Goal: Communication & Community: Answer question/provide support

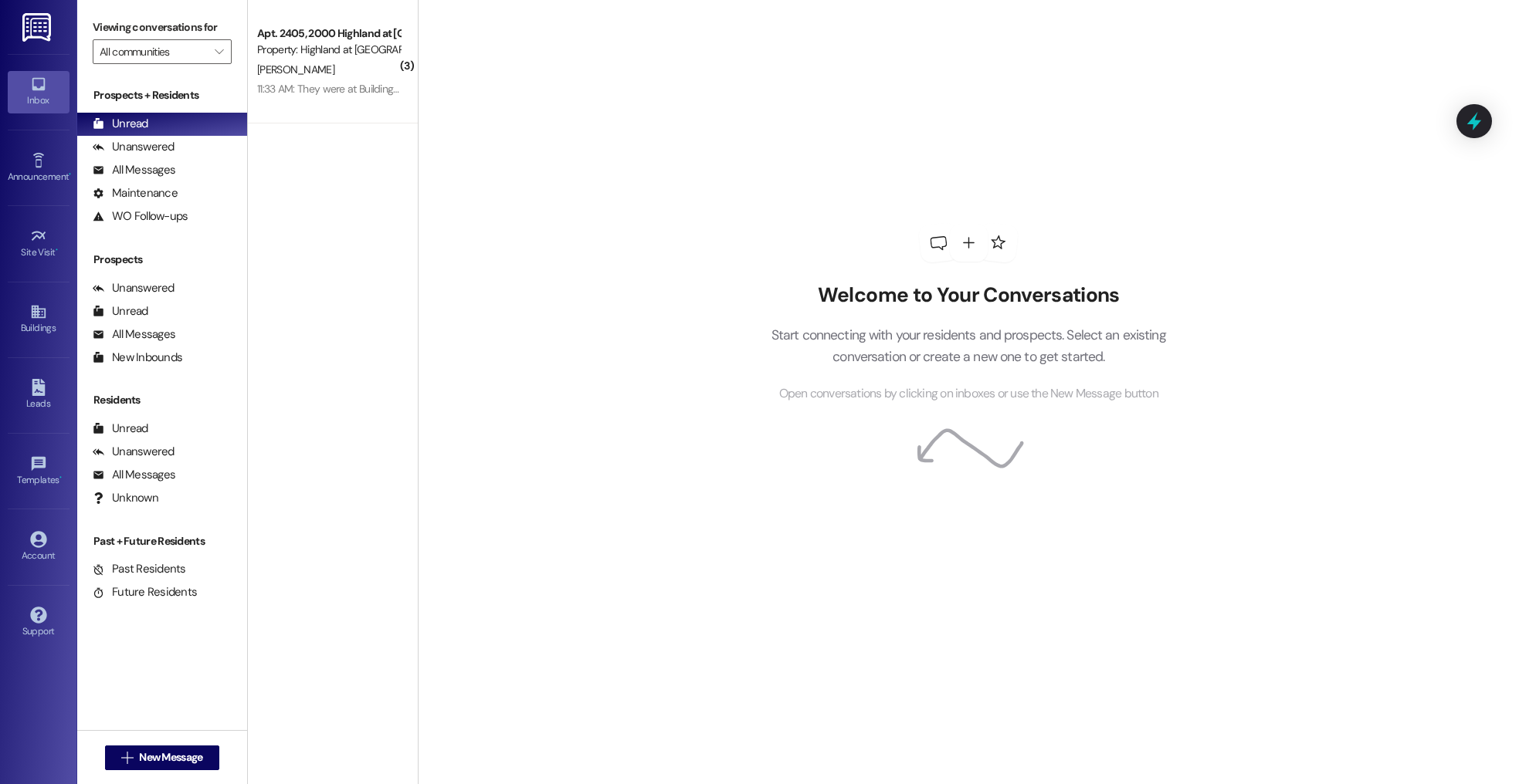
click at [306, 44] on div "Property: Highland at [GEOGRAPHIC_DATA]" at bounding box center [328, 50] width 143 height 16
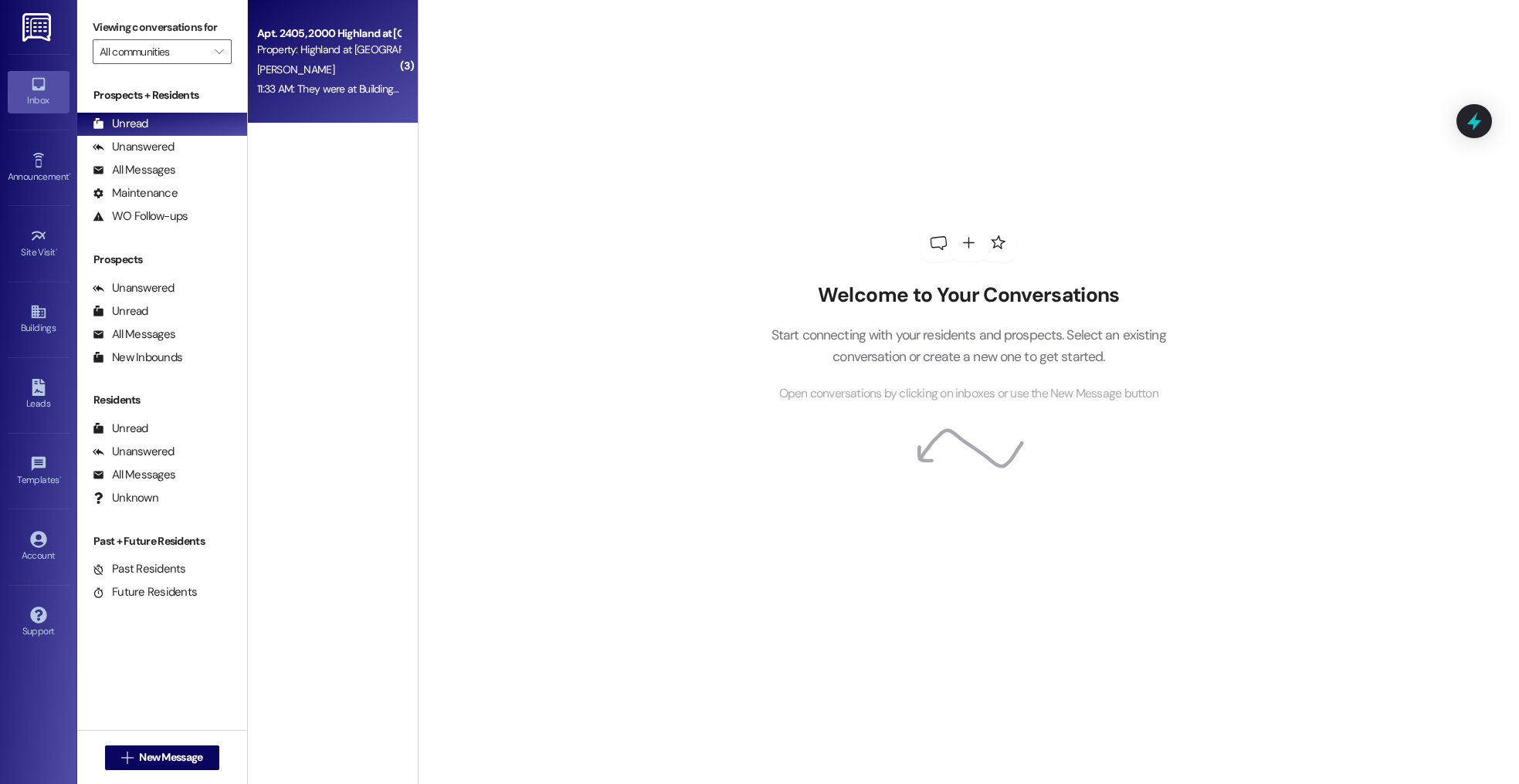
click at [295, 86] on div "11:33 AM: They were at Building 1 this morning and may be onto B2 now. It shoul…" at bounding box center [484, 88] width 454 height 14
click at [289, 86] on div "11:33 AM: They were at Building 1 this morning and may be onto B2 now. It shoul…" at bounding box center [484, 88] width 454 height 14
click at [357, 87] on div "11:35 AM: Okay hopefully not 🙏🏼‌ I'd hate for them to have to take the stairs b…" at bounding box center [526, 88] width 537 height 14
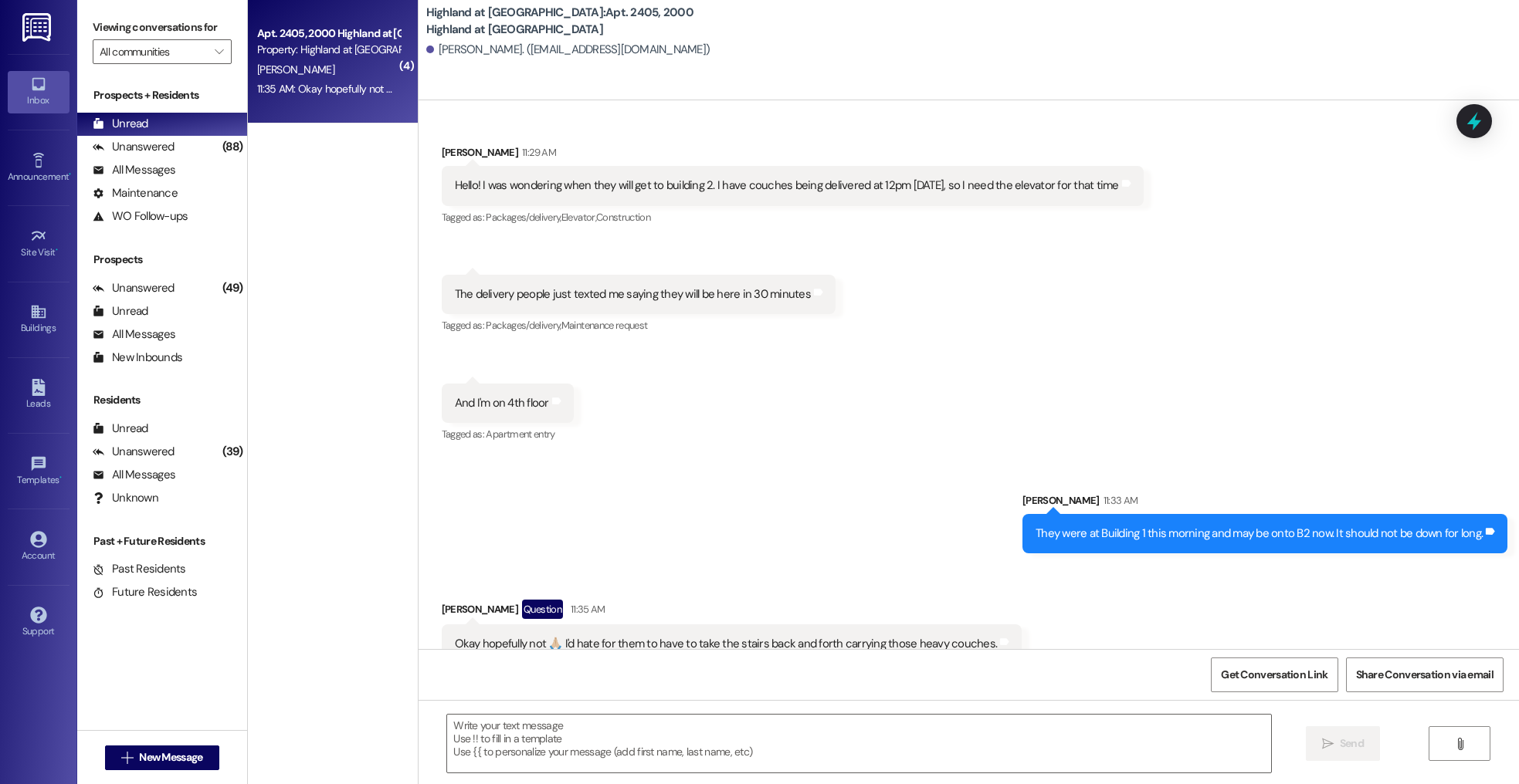
scroll to position [9378, 0]
